Goal: Register for event/course

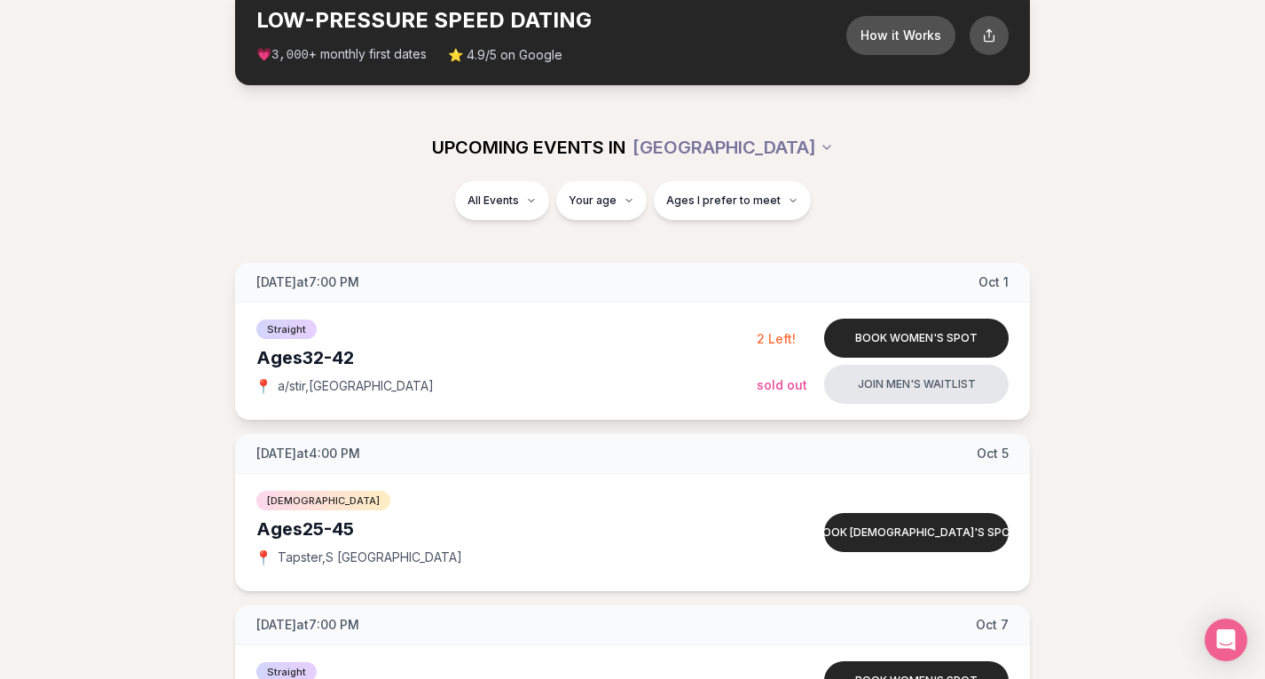
scroll to position [113, 0]
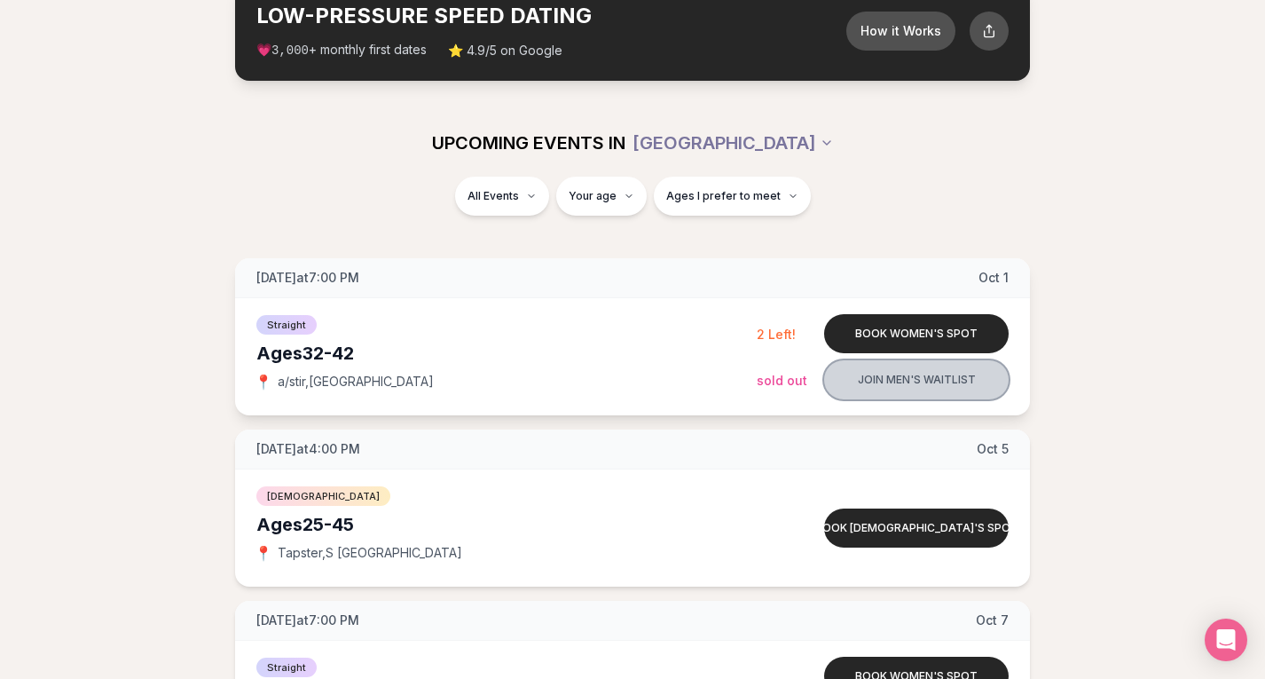
click at [924, 392] on button "Join men's waitlist" at bounding box center [916, 379] width 184 height 39
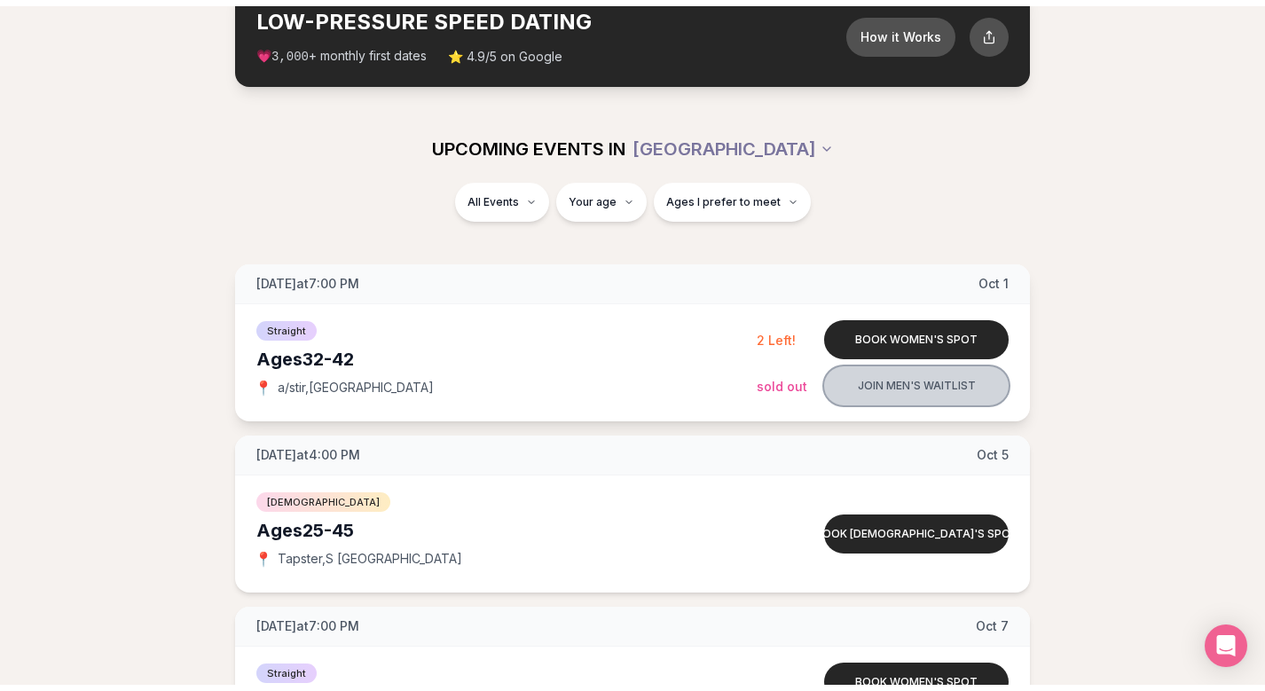
scroll to position [14, 0]
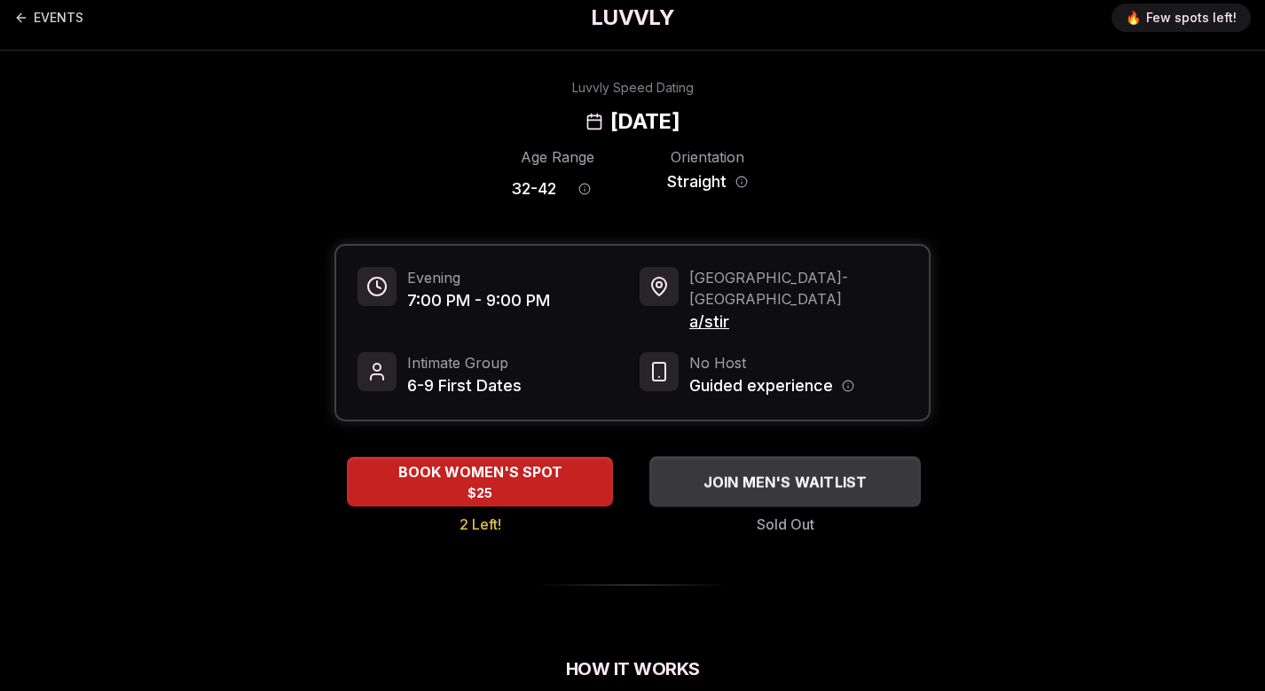
click at [735, 471] on span "JOIN MEN'S WAITLIST" at bounding box center [785, 481] width 171 height 21
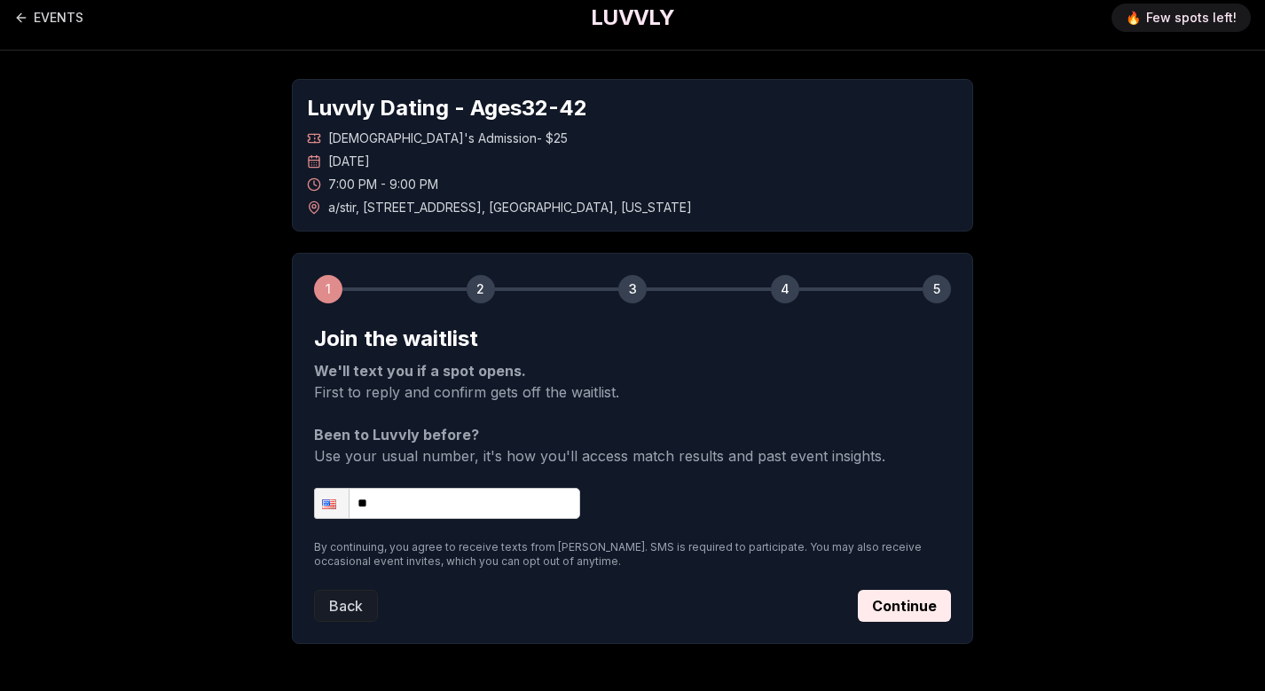
click at [456, 502] on input "**" at bounding box center [447, 503] width 266 height 31
type input "**********"
click at [929, 606] on button "Continue" at bounding box center [904, 606] width 93 height 32
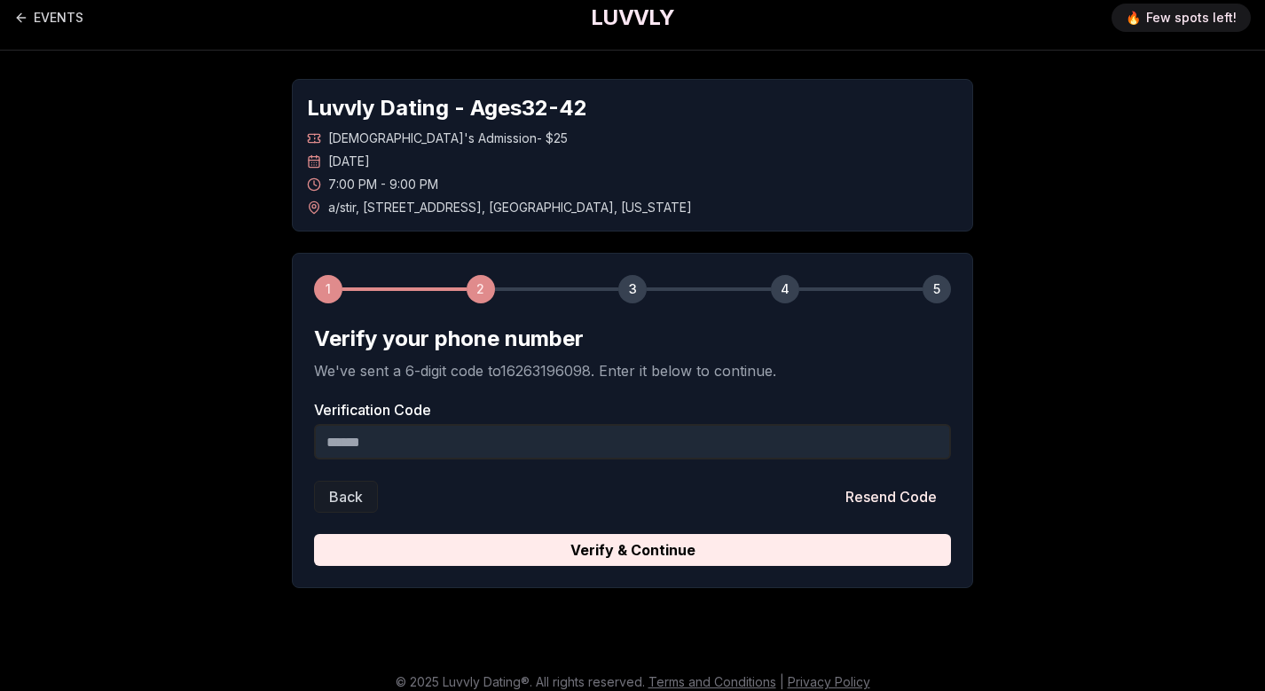
click at [578, 429] on input "Verification Code" at bounding box center [632, 441] width 637 height 35
type input "******"
click at [632, 550] on button "Verify & Continue" at bounding box center [632, 550] width 637 height 32
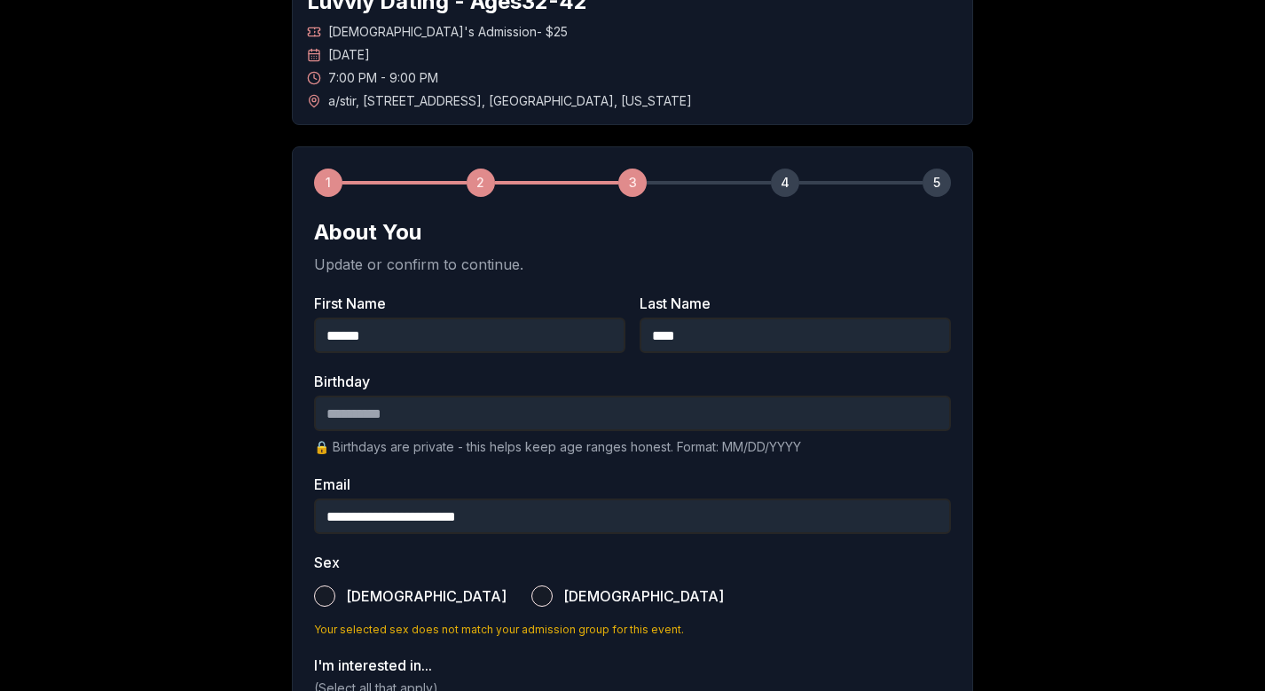
scroll to position [188, 0]
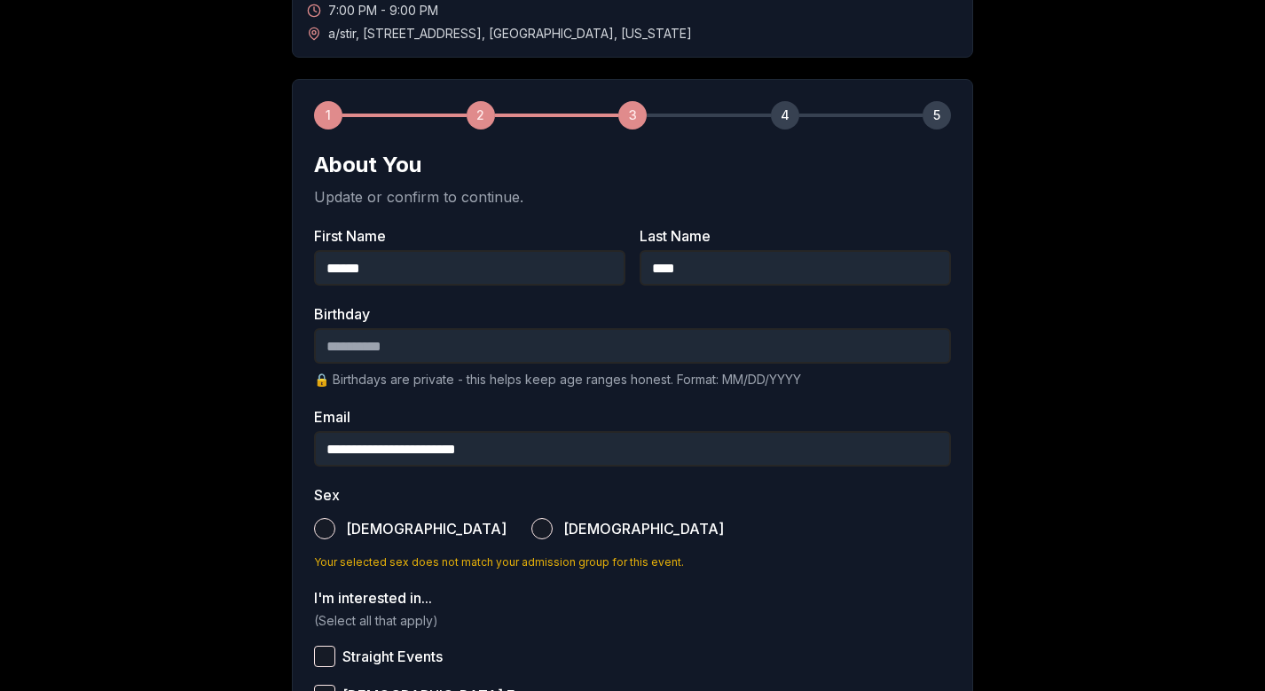
click at [535, 351] on input "Birthday" at bounding box center [632, 345] width 637 height 35
type input "**********"
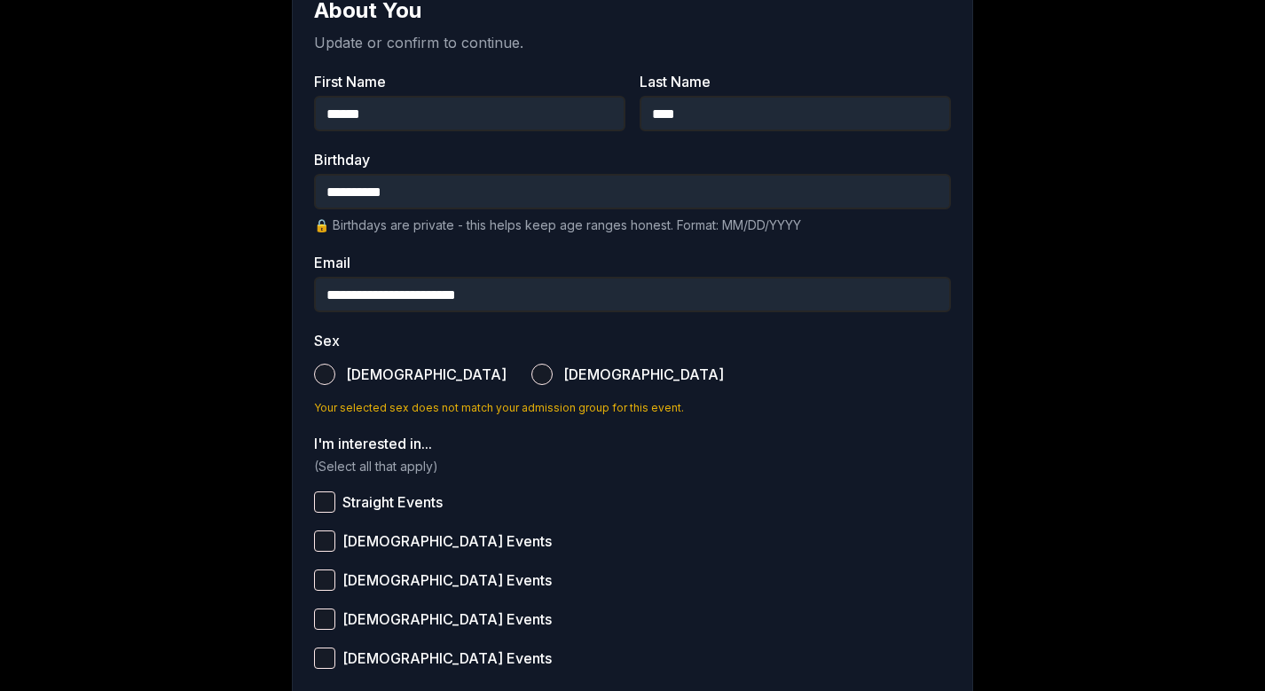
scroll to position [357, 0]
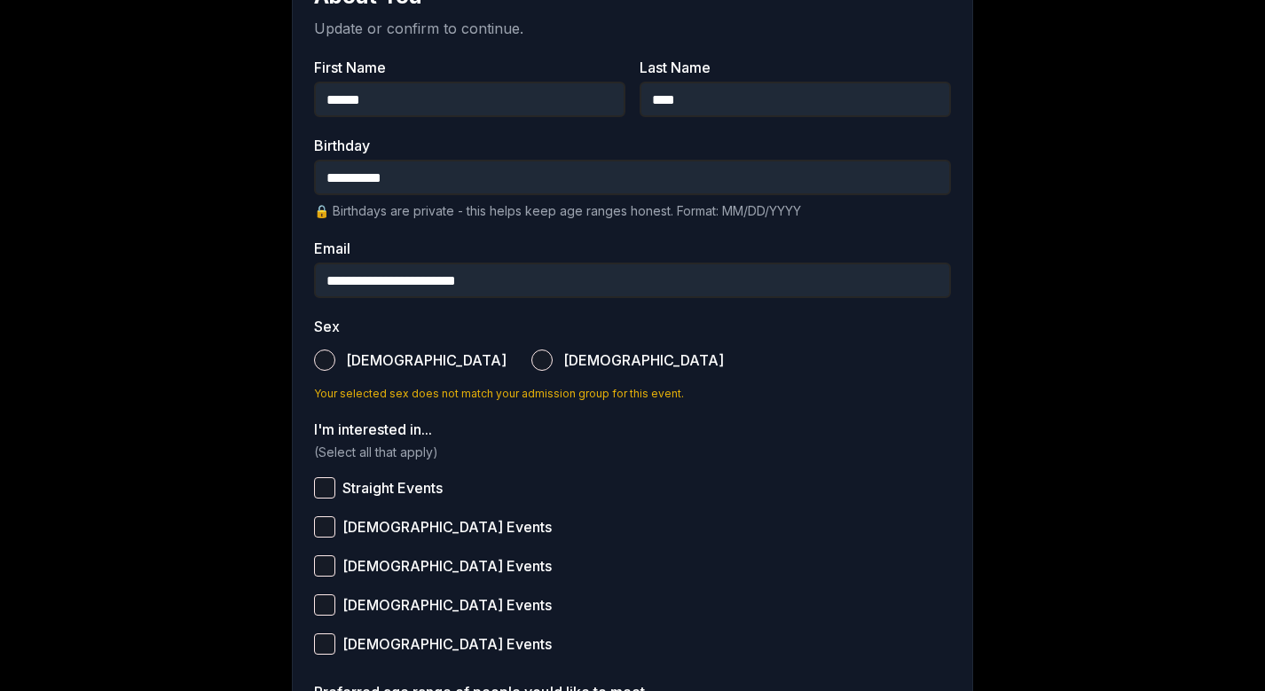
click at [349, 358] on span "Male" at bounding box center [426, 360] width 161 height 14
click at [335, 358] on button "Male" at bounding box center [324, 359] width 21 height 21
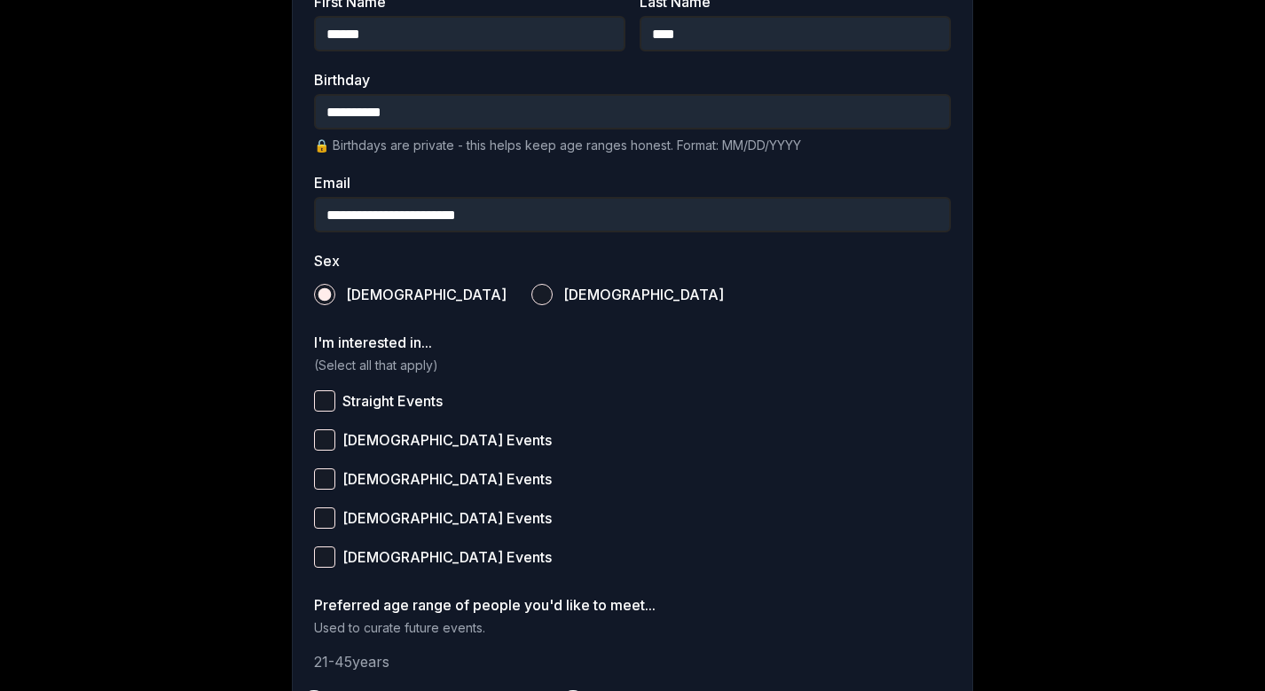
scroll to position [439, 0]
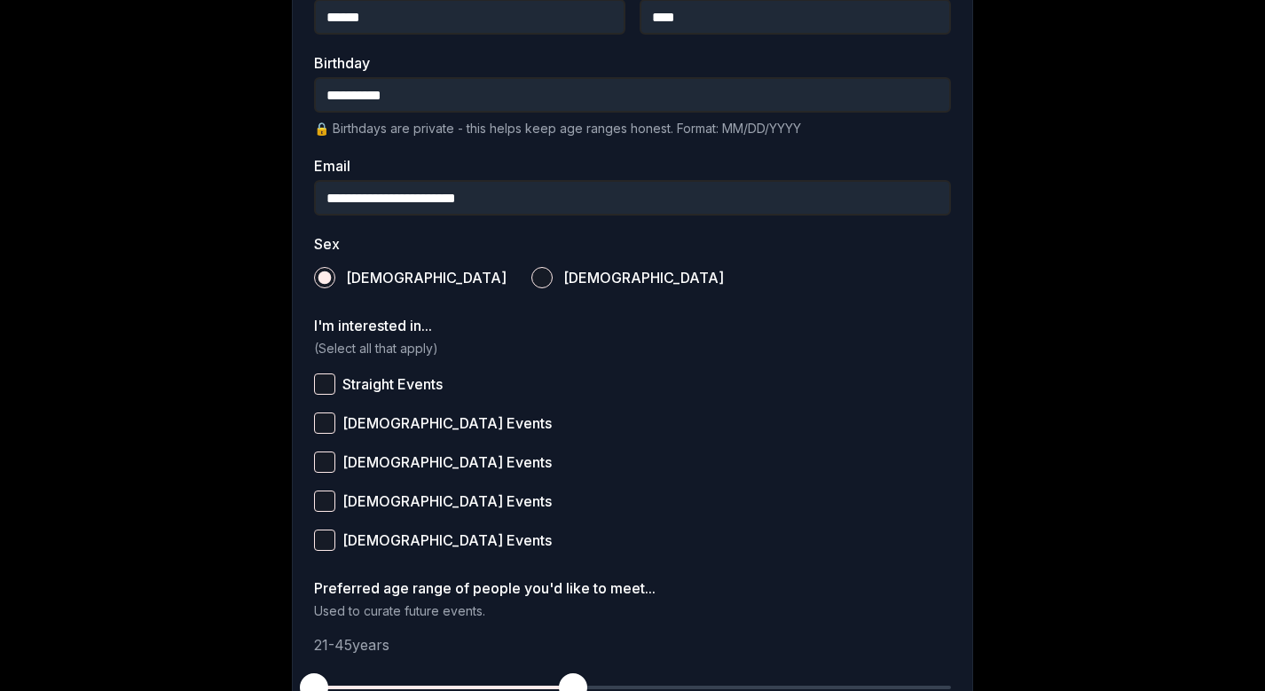
click at [327, 381] on button "Straight Events" at bounding box center [324, 383] width 21 height 21
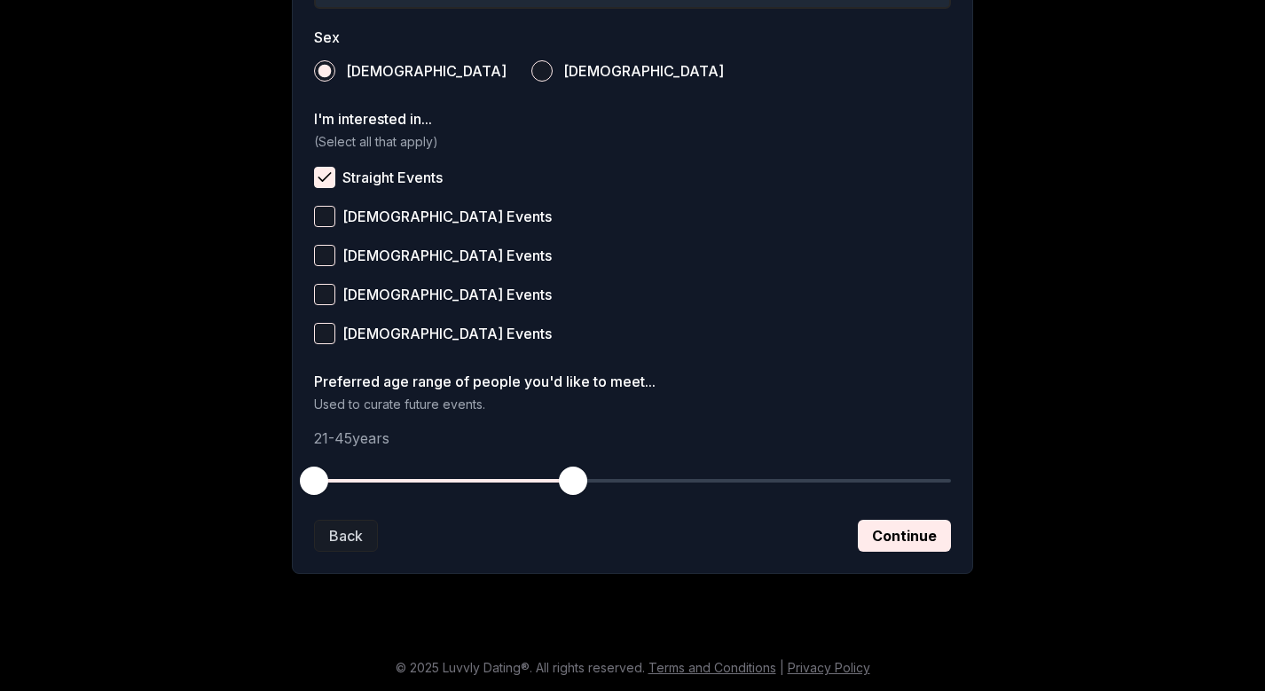
scroll to position [646, 0]
drag, startPoint x: 316, startPoint y: 494, endPoint x: 412, endPoint y: 490, distance: 95.9
click at [412, 491] on button "button" at bounding box center [411, 480] width 39 height 39
drag, startPoint x: 583, startPoint y: 483, endPoint x: 522, endPoint y: 478, distance: 61.4
click at [522, 478] on span "button" at bounding box center [519, 481] width 28 height 28
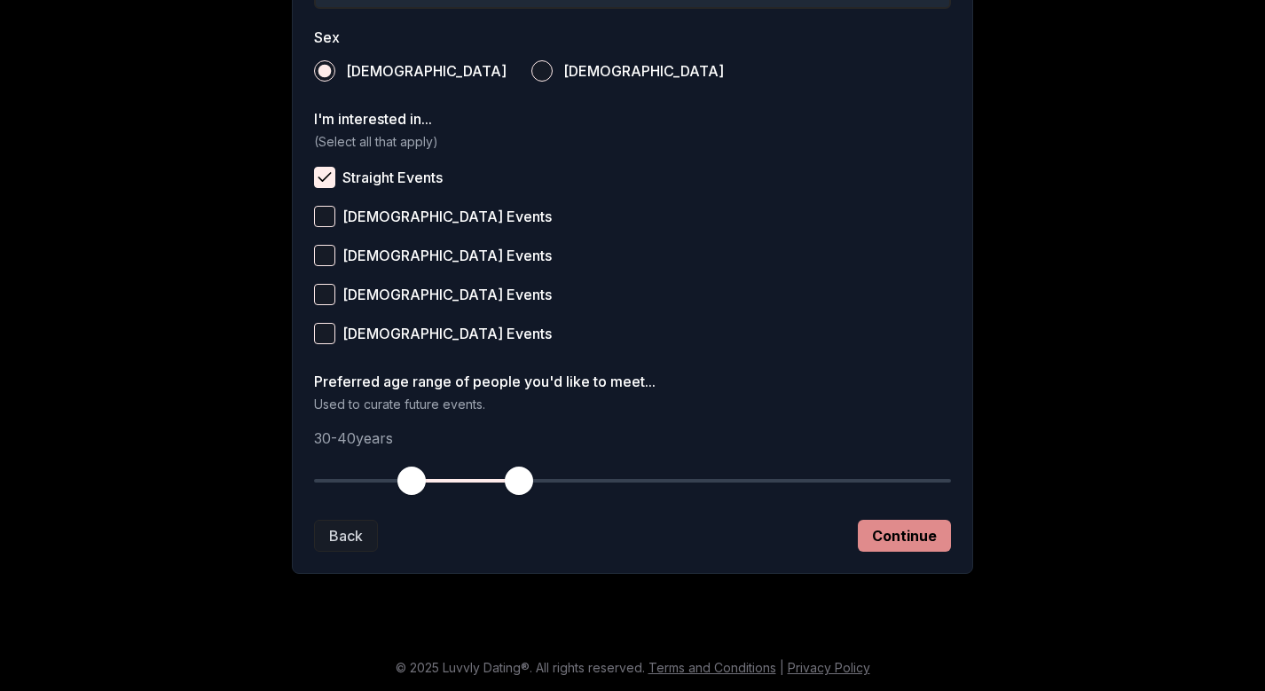
click at [904, 539] on button "Continue" at bounding box center [904, 536] width 93 height 32
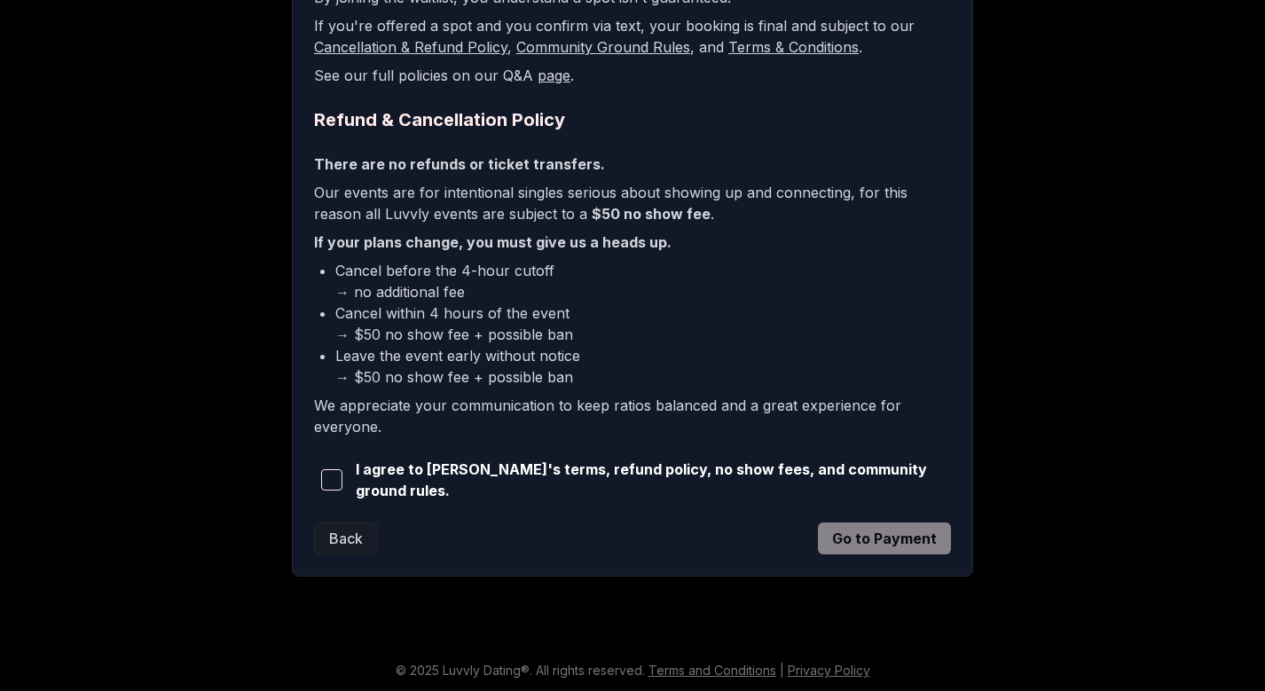
scroll to position [387, 0]
click at [335, 475] on span "button" at bounding box center [331, 480] width 21 height 21
click at [890, 544] on button "Go to Payment" at bounding box center [884, 539] width 133 height 32
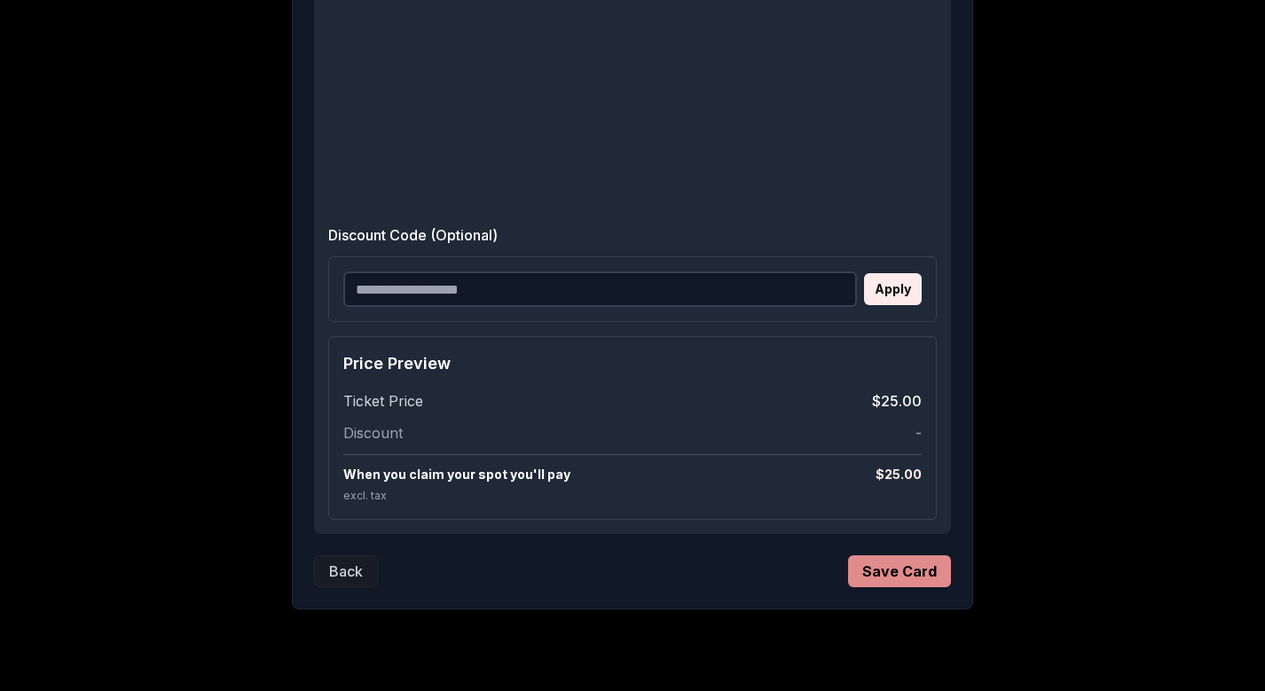
scroll to position [621, 0]
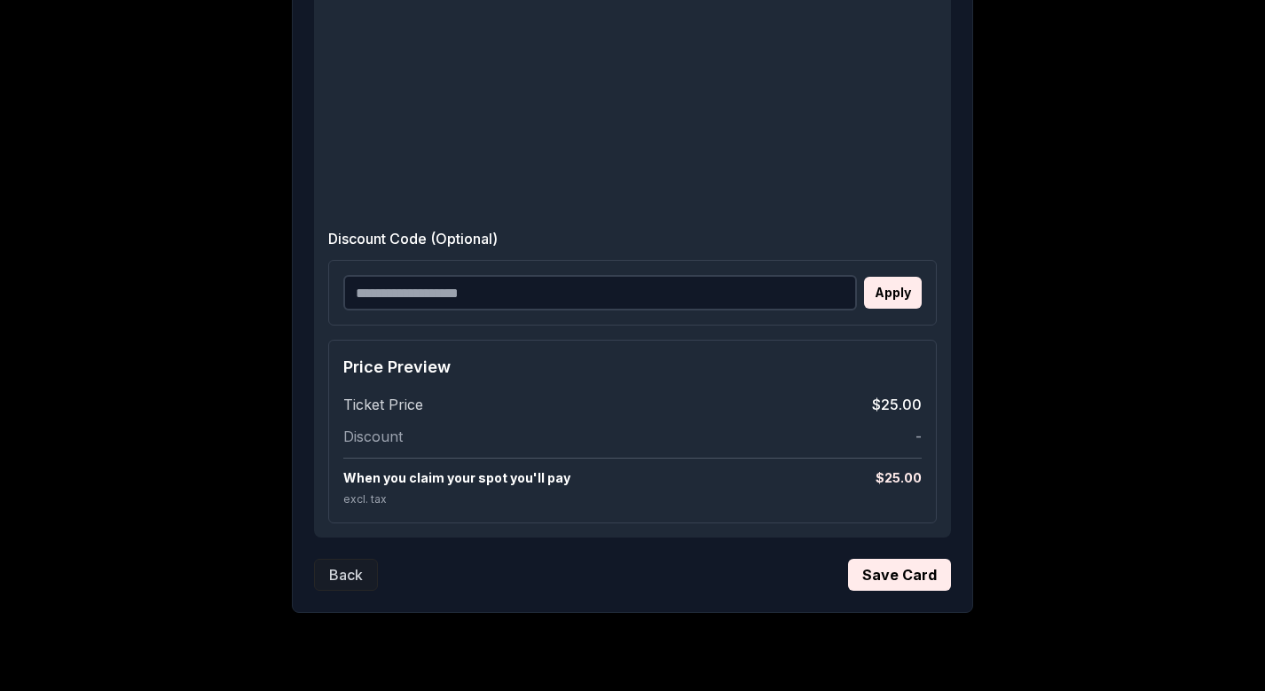
click at [899, 591] on div "1 2 3 4 5 Save Your Payment Method We'll securely save your card so if a spot o…" at bounding box center [632, 129] width 681 height 967
click at [899, 572] on button "Save Card" at bounding box center [899, 575] width 103 height 32
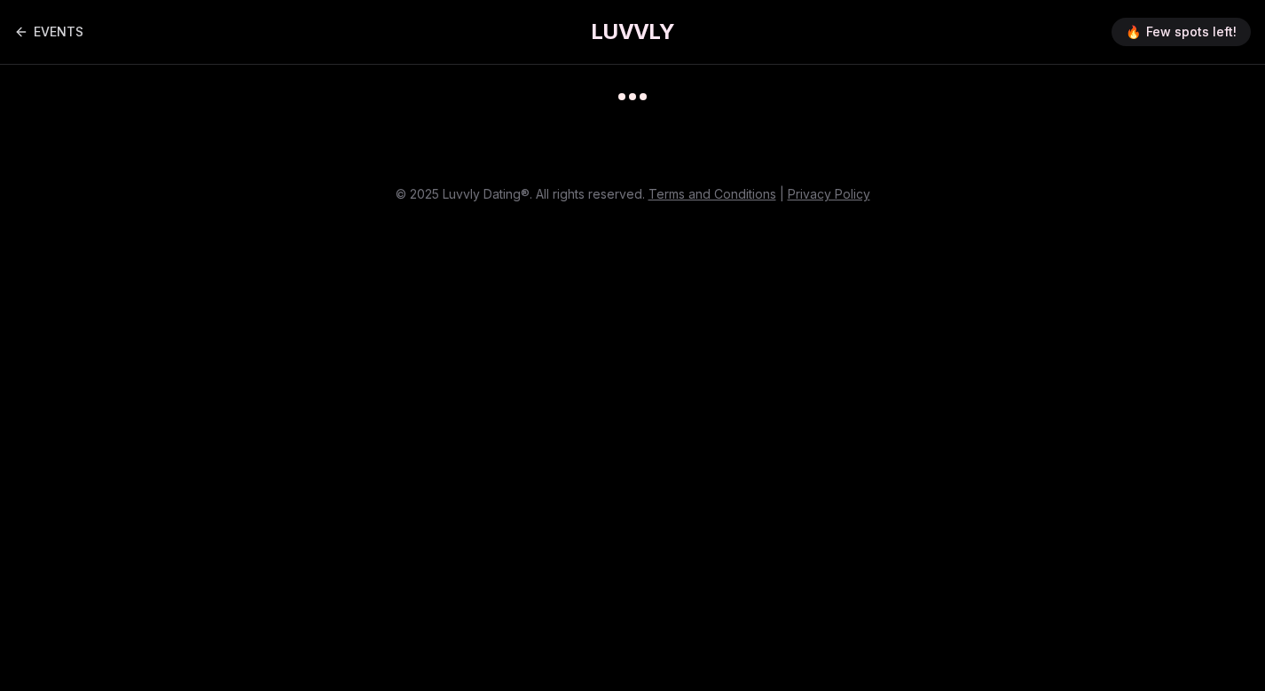
scroll to position [14, 0]
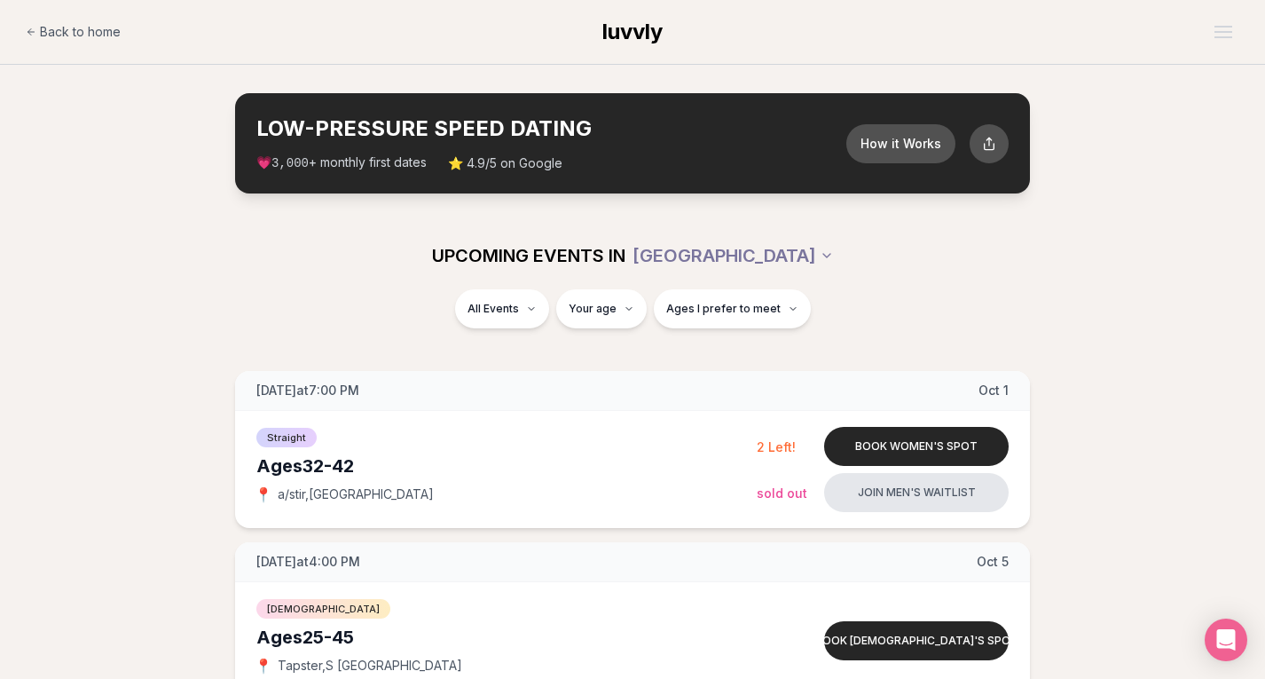
scroll to position [0, 2]
